Goal: Information Seeking & Learning: Learn about a topic

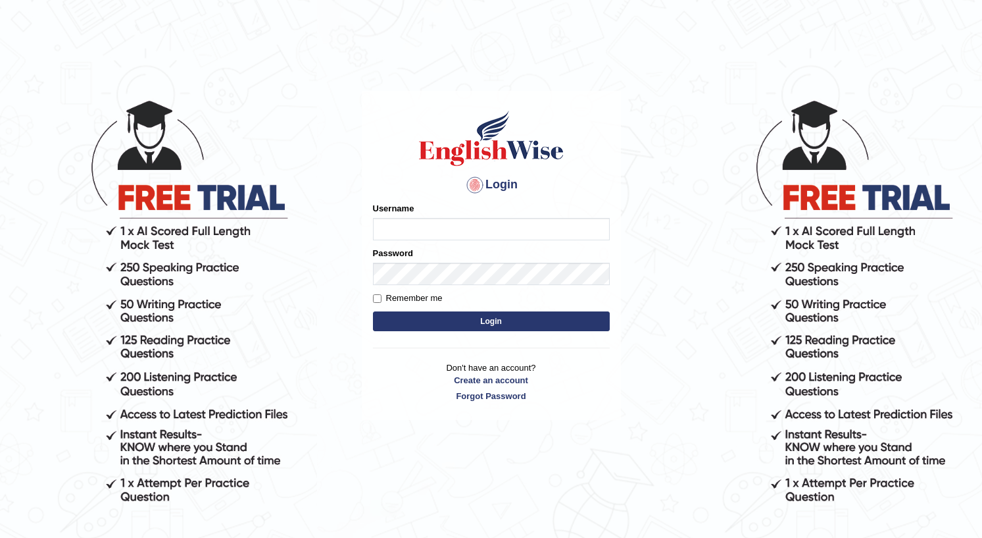
click at [416, 223] on input "Username" at bounding box center [491, 229] width 237 height 22
type input "P"
type input "prathimasingh99"
click at [493, 320] on button "Login" at bounding box center [491, 321] width 237 height 20
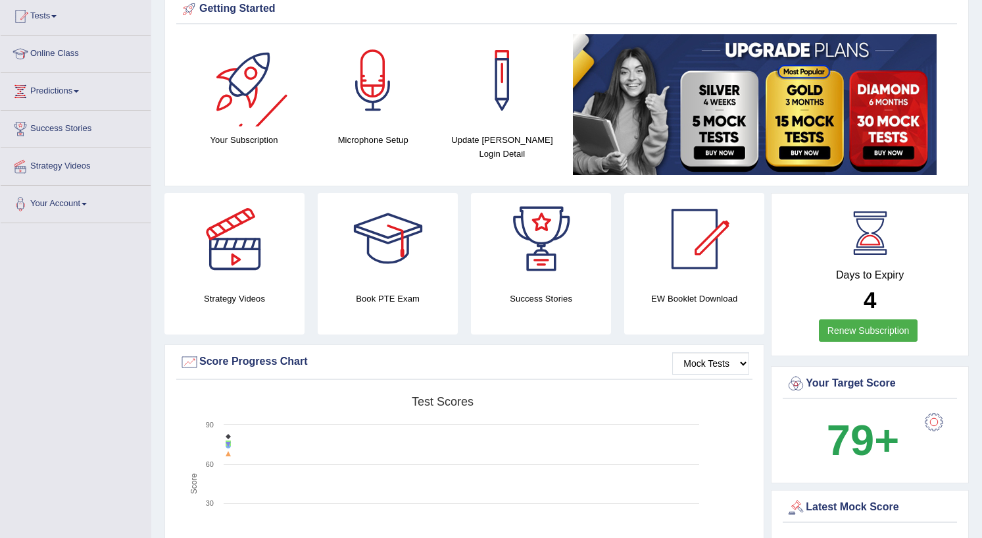
scroll to position [66, 0]
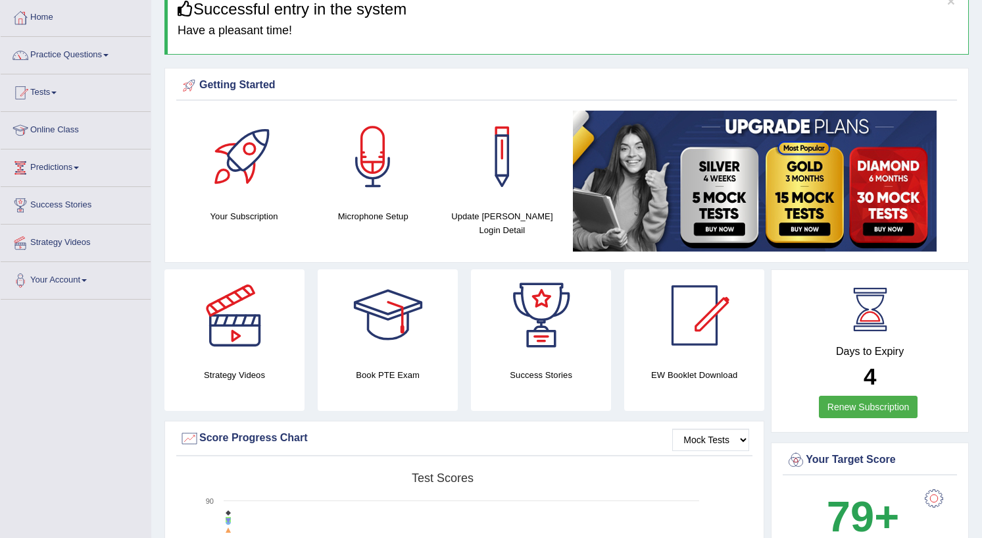
click at [79, 167] on span at bounding box center [76, 167] width 5 height 3
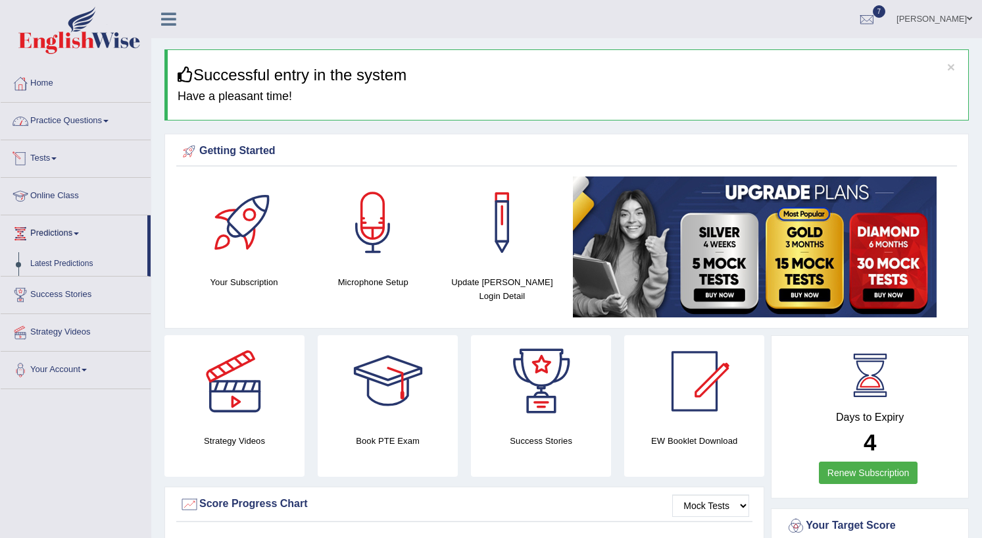
click at [83, 122] on link "Practice Questions" at bounding box center [76, 119] width 150 height 33
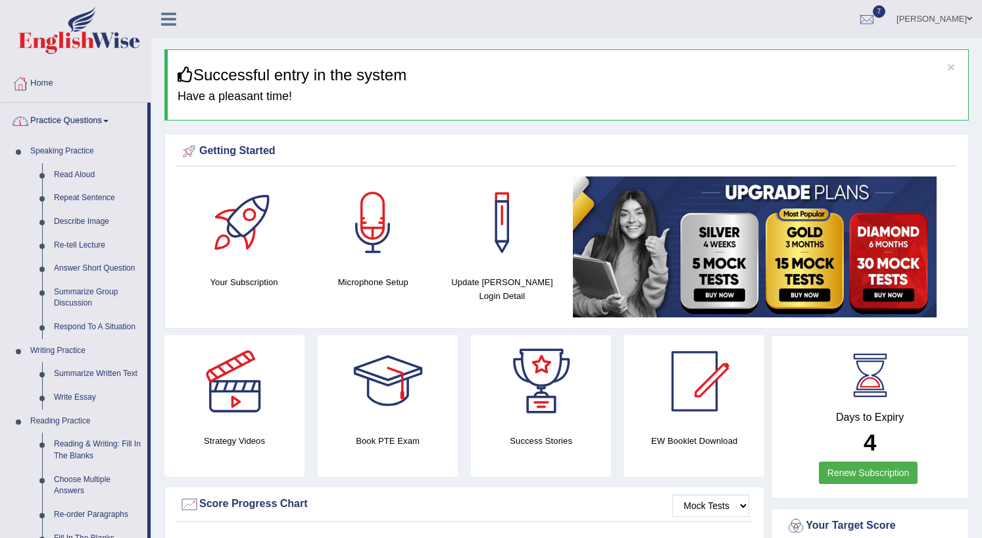
click at [87, 129] on link "Practice Questions" at bounding box center [74, 119] width 147 height 33
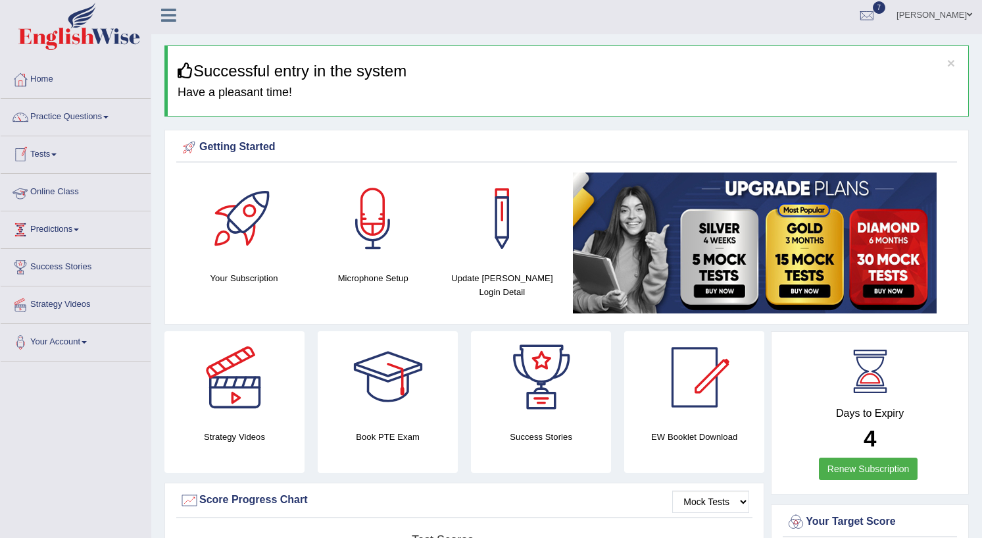
scroll to position [66, 0]
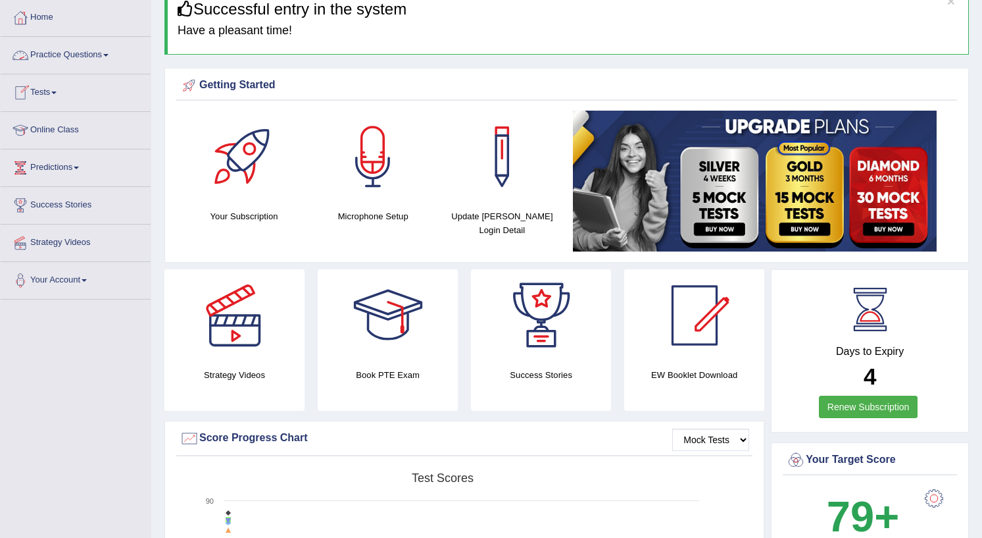
click at [115, 51] on link "Practice Questions" at bounding box center [76, 53] width 150 height 33
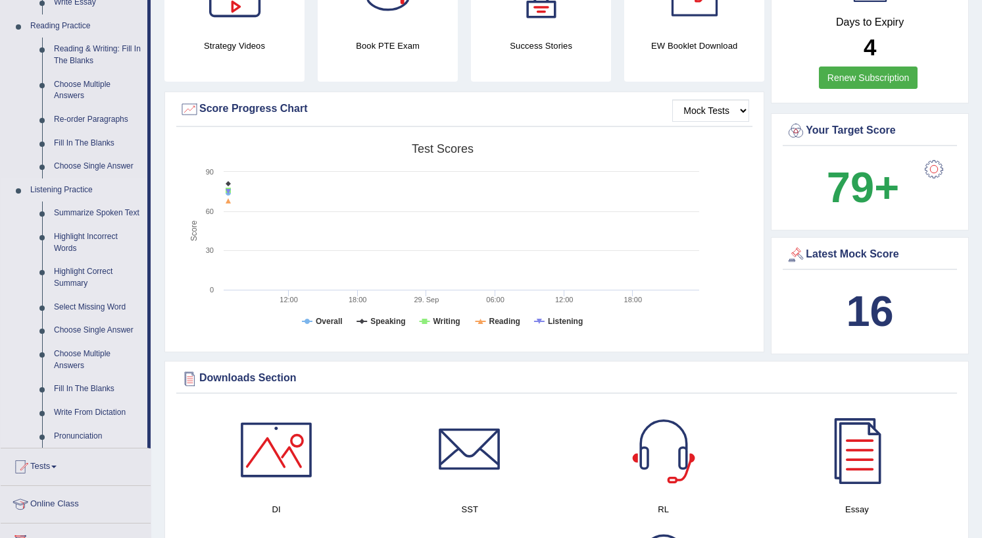
scroll to position [658, 0]
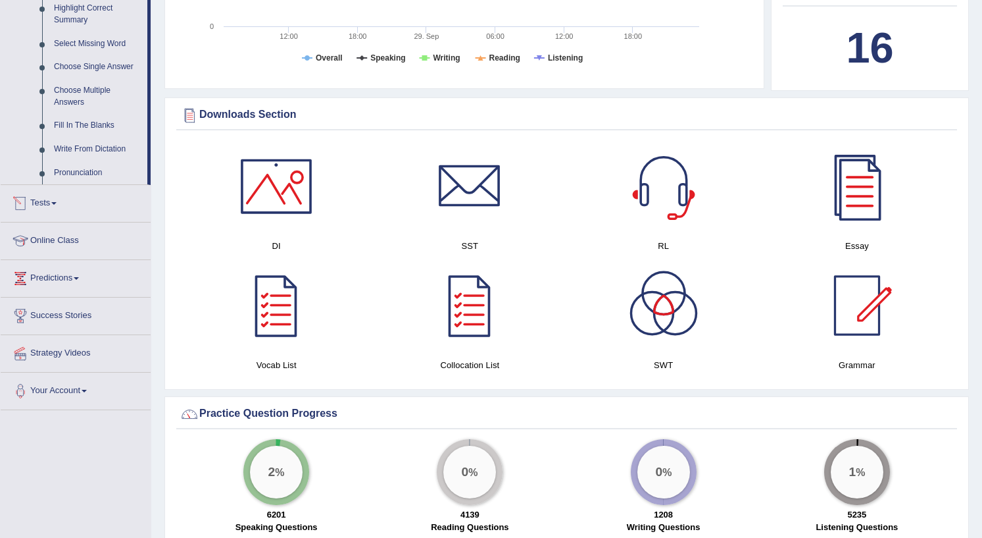
click at [62, 204] on link "Tests" at bounding box center [76, 201] width 150 height 33
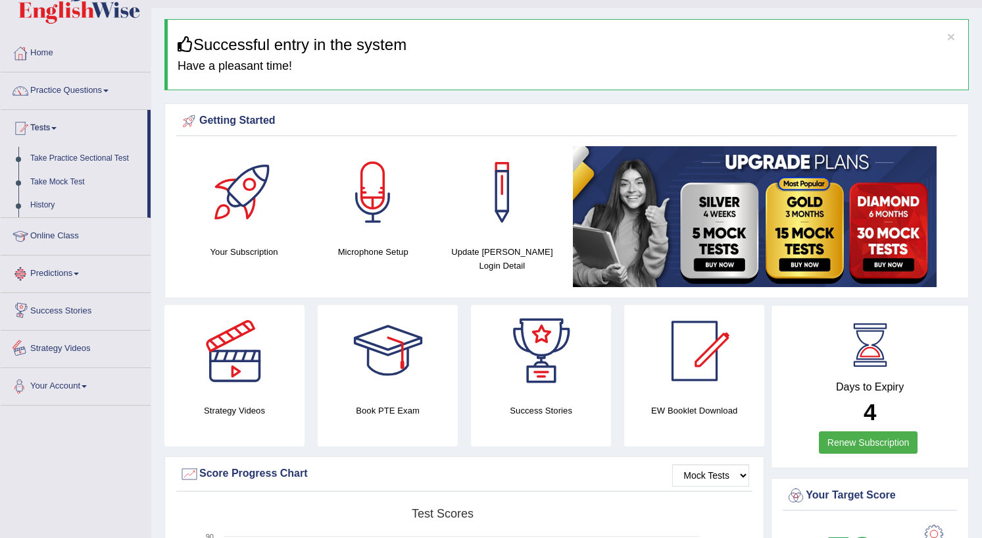
scroll to position [0, 0]
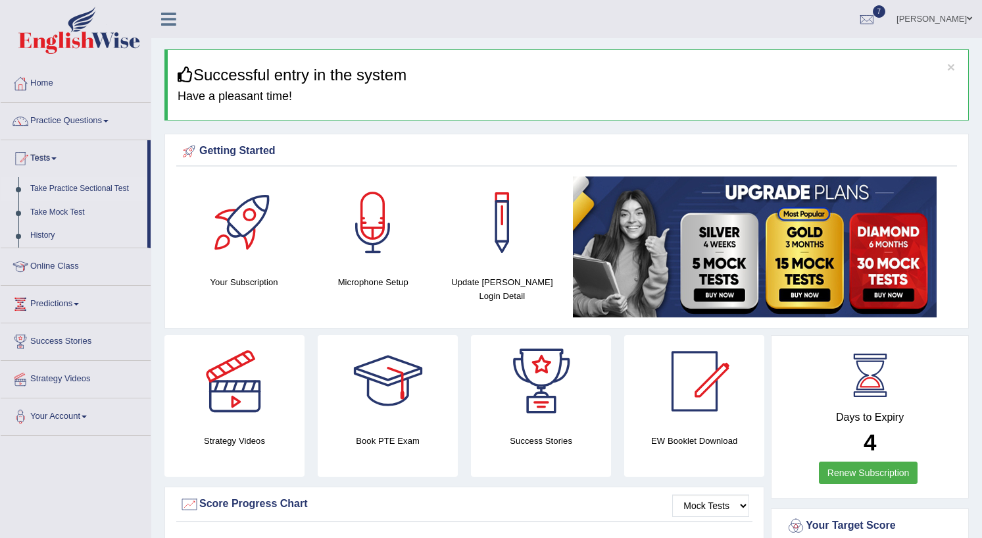
click at [83, 189] on link "Take Practice Sectional Test" at bounding box center [85, 189] width 123 height 24
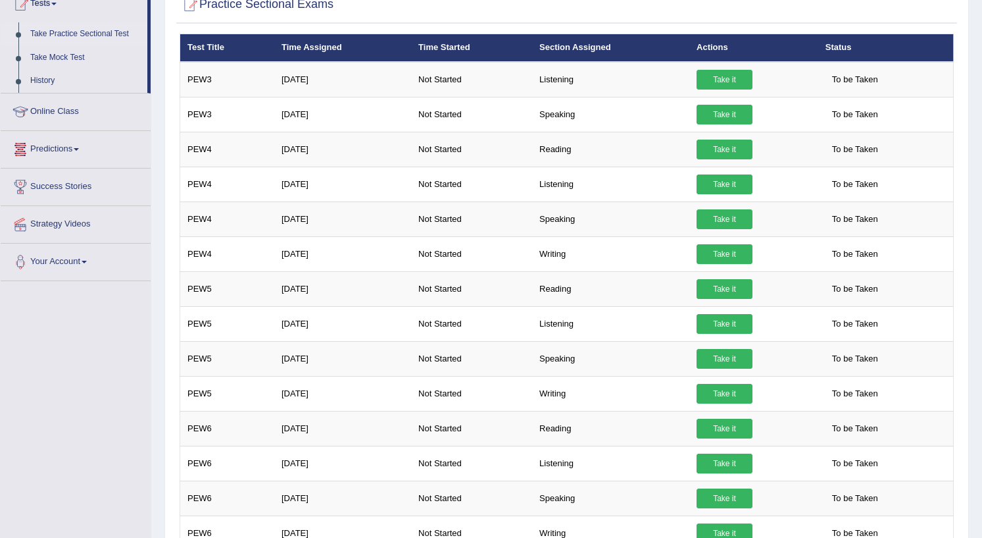
scroll to position [132, 0]
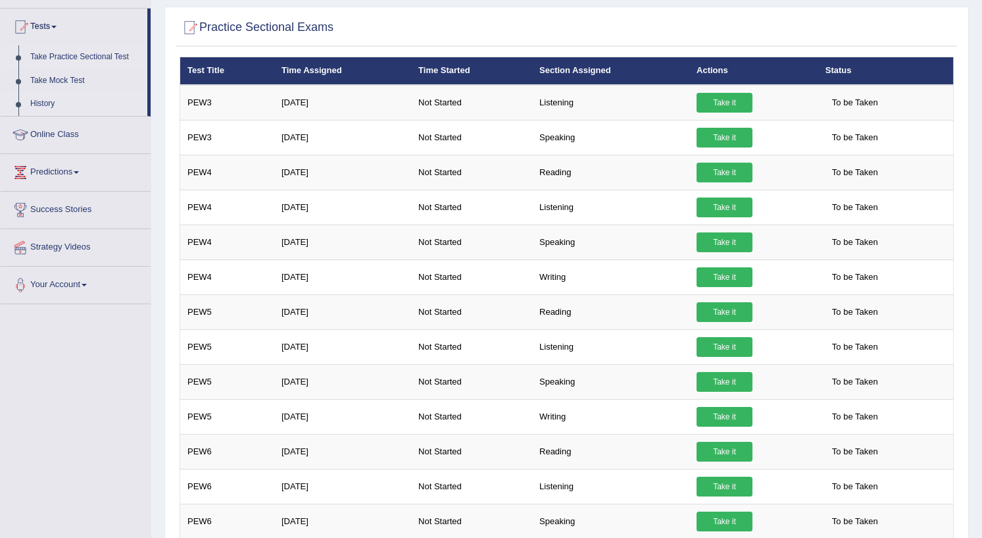
click at [50, 97] on link "History" at bounding box center [85, 104] width 123 height 24
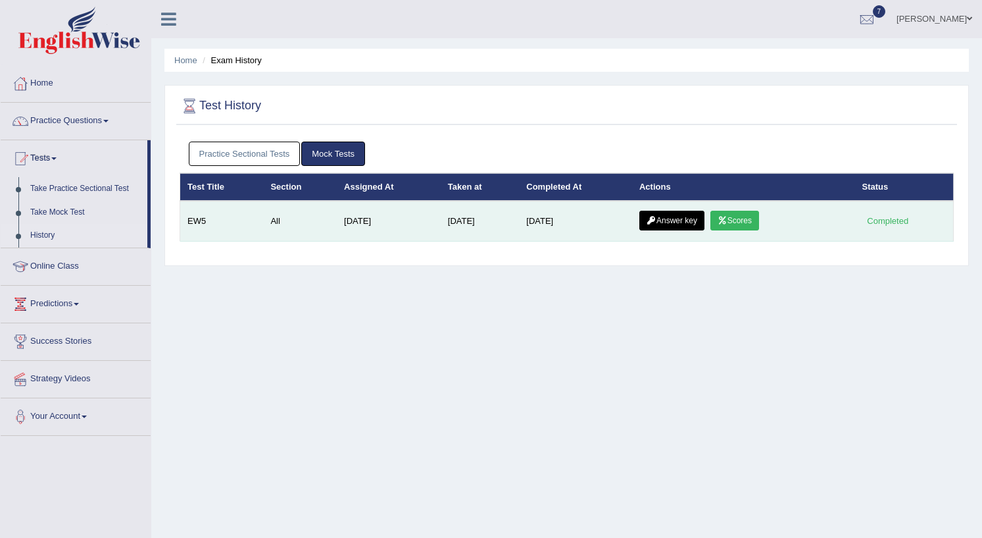
click at [674, 220] on link "Answer key" at bounding box center [672, 221] width 65 height 20
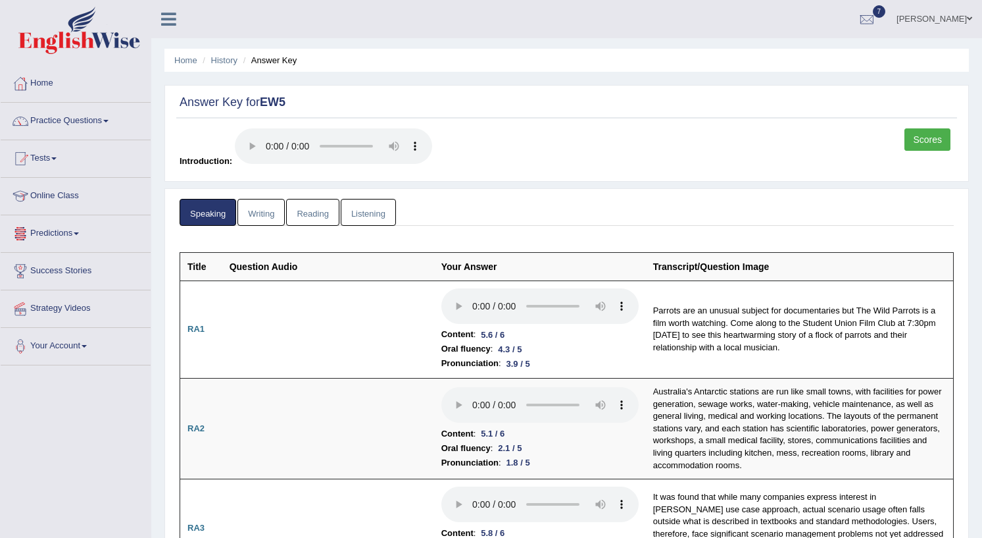
click at [76, 230] on link "Predictions" at bounding box center [76, 231] width 150 height 33
click at [74, 257] on link "Latest Predictions" at bounding box center [85, 264] width 123 height 24
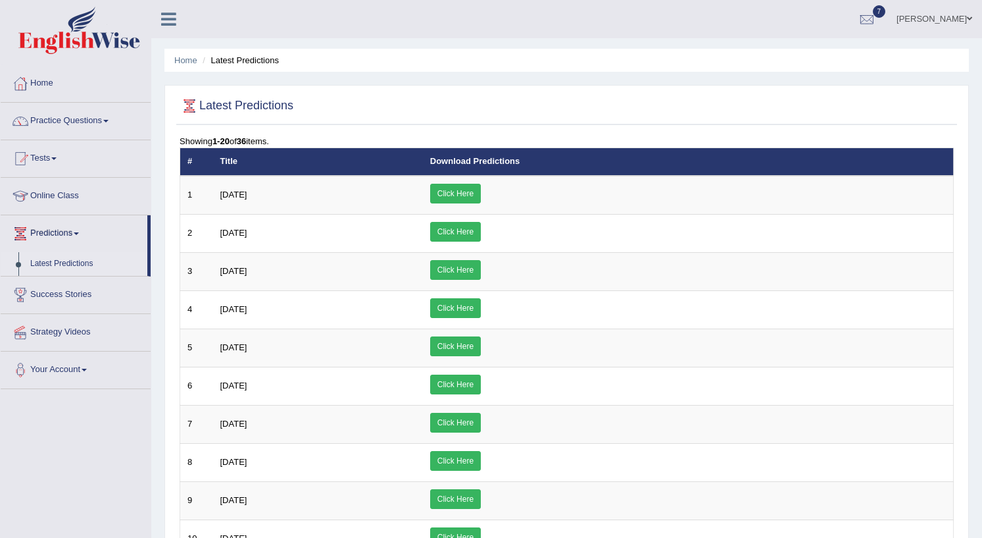
click at [80, 230] on link "Predictions" at bounding box center [74, 231] width 147 height 33
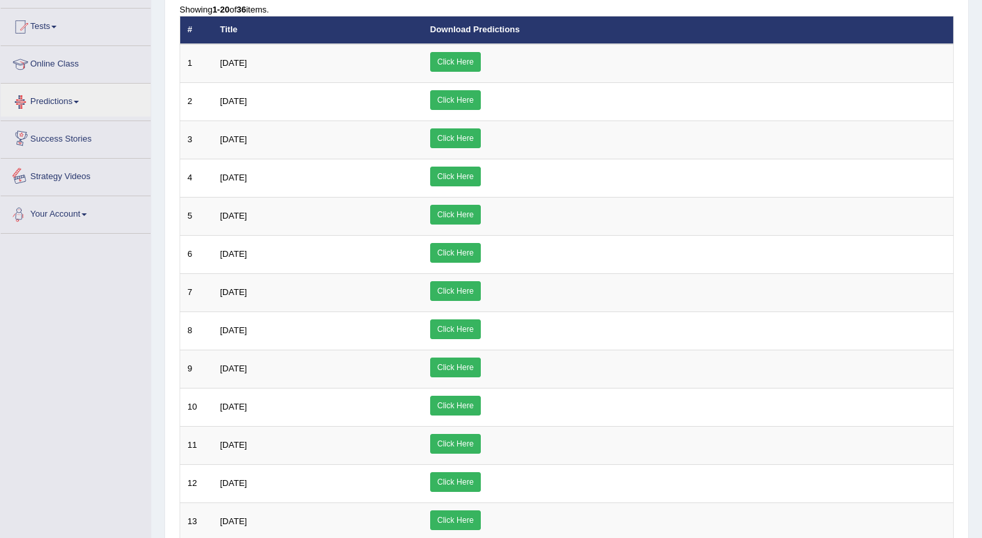
scroll to position [66, 0]
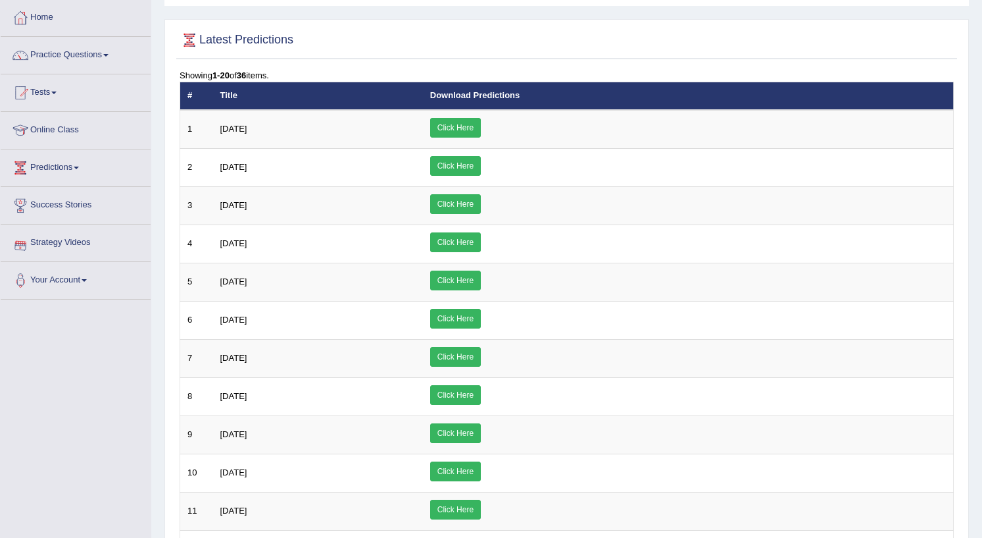
click at [84, 168] on link "Predictions" at bounding box center [76, 165] width 150 height 33
click at [63, 99] on link "Tests" at bounding box center [76, 90] width 150 height 33
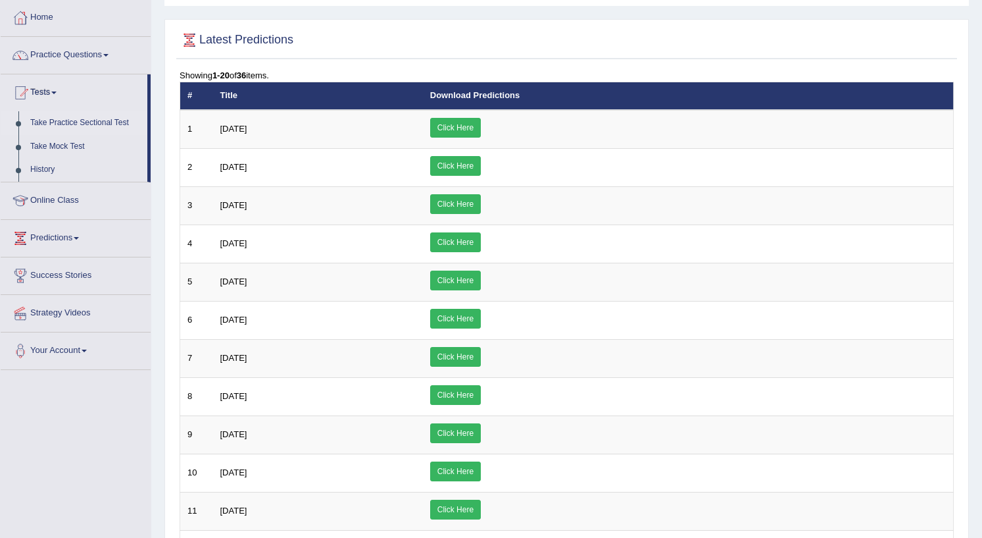
click at [83, 119] on link "Take Practice Sectional Test" at bounding box center [85, 123] width 123 height 24
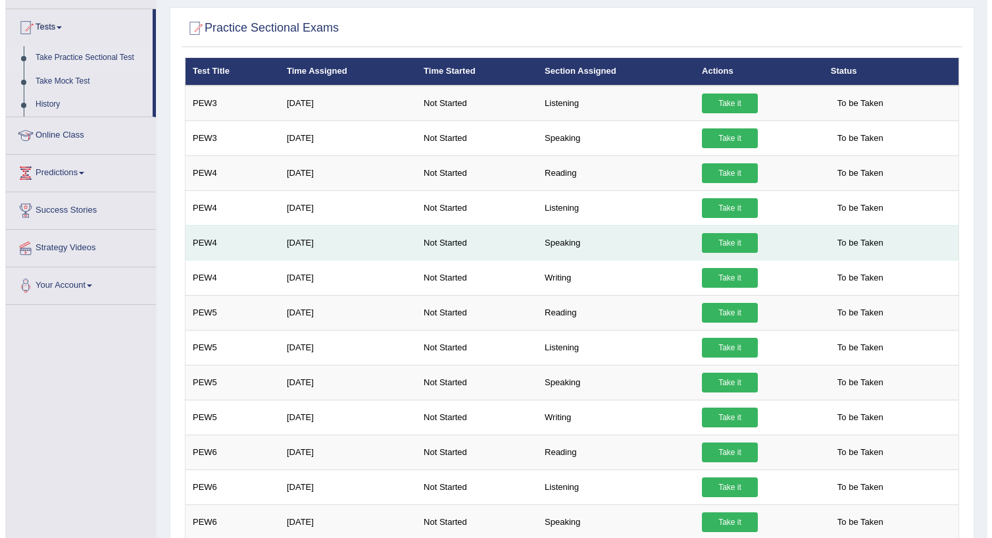
scroll to position [132, 0]
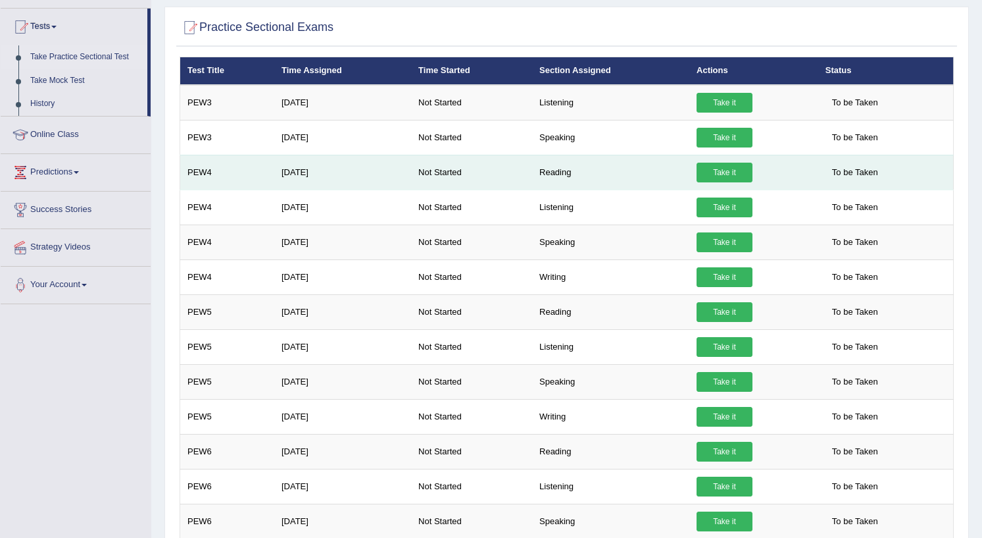
click at [718, 173] on link "Take it" at bounding box center [725, 173] width 56 height 20
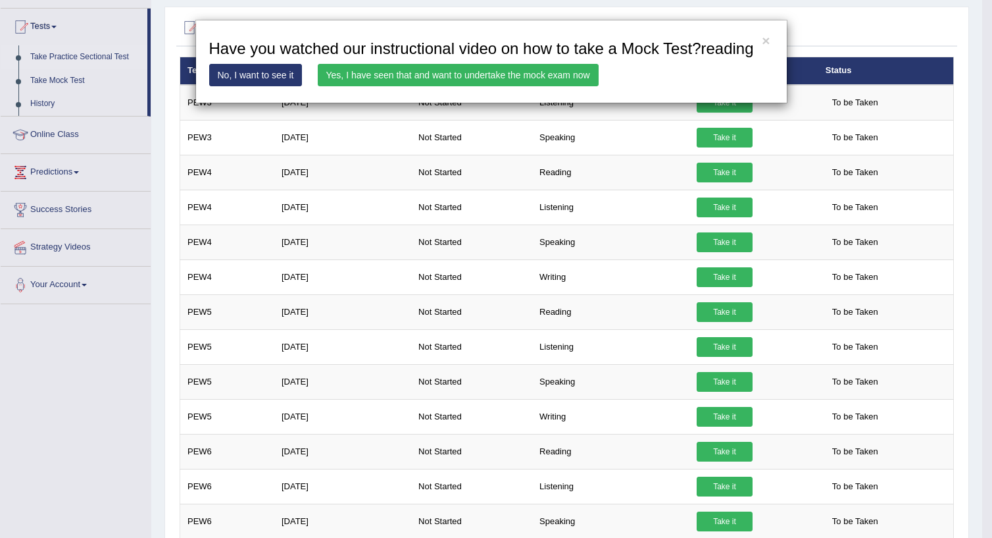
click at [506, 74] on link "Yes, I have seen that and want to undertake the mock exam now" at bounding box center [458, 75] width 281 height 22
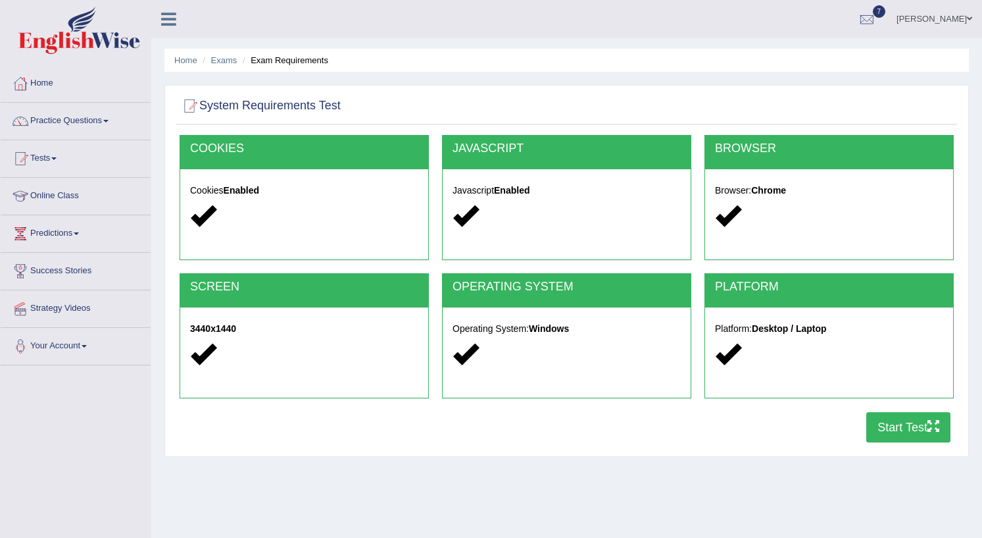
click at [897, 434] on button "Start Test" at bounding box center [909, 427] width 84 height 30
